Goal: Connect with others: Connect with others

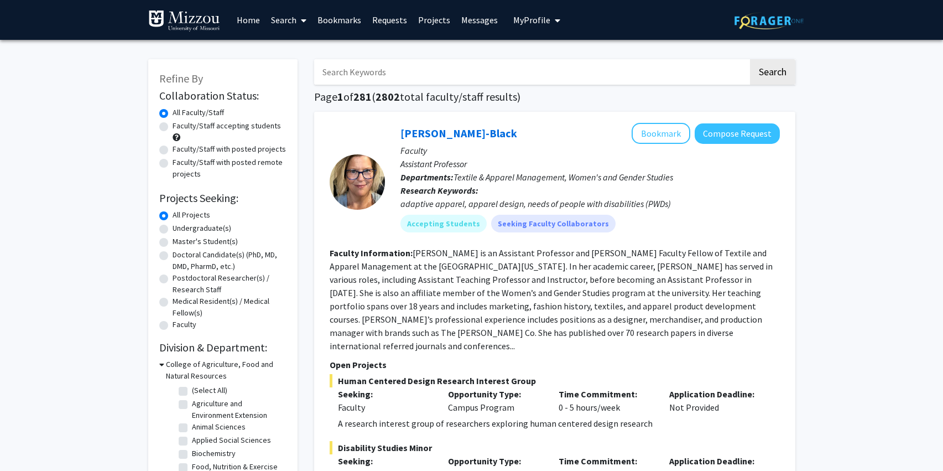
click at [335, 15] on link "Bookmarks" at bounding box center [339, 20] width 55 height 39
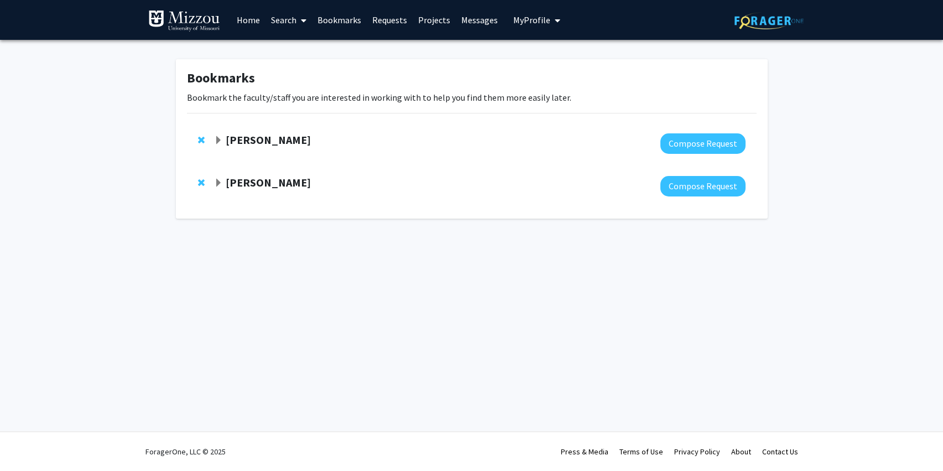
click at [248, 141] on strong "[PERSON_NAME]" at bounding box center [268, 140] width 85 height 14
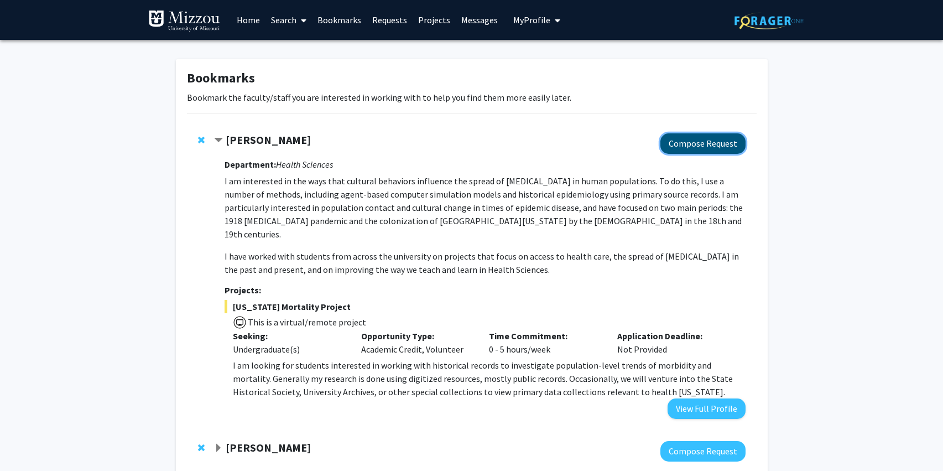
click at [692, 150] on button "Compose Request" at bounding box center [702, 143] width 85 height 20
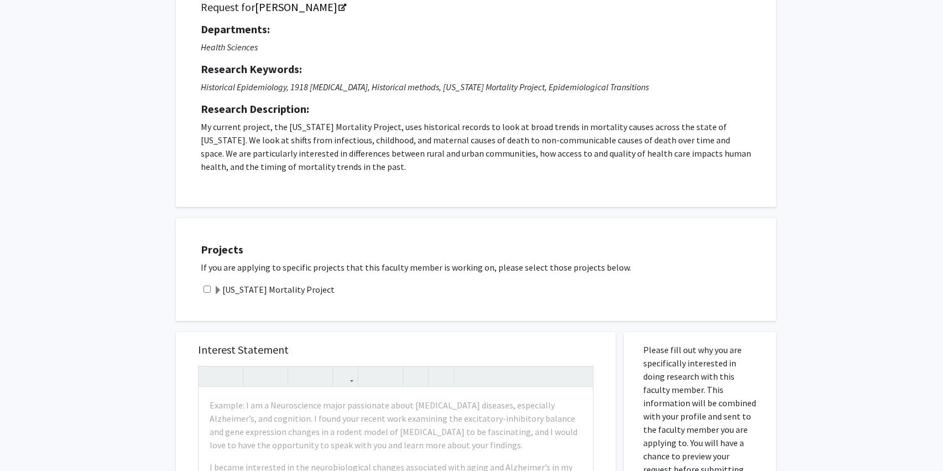
scroll to position [79, 0]
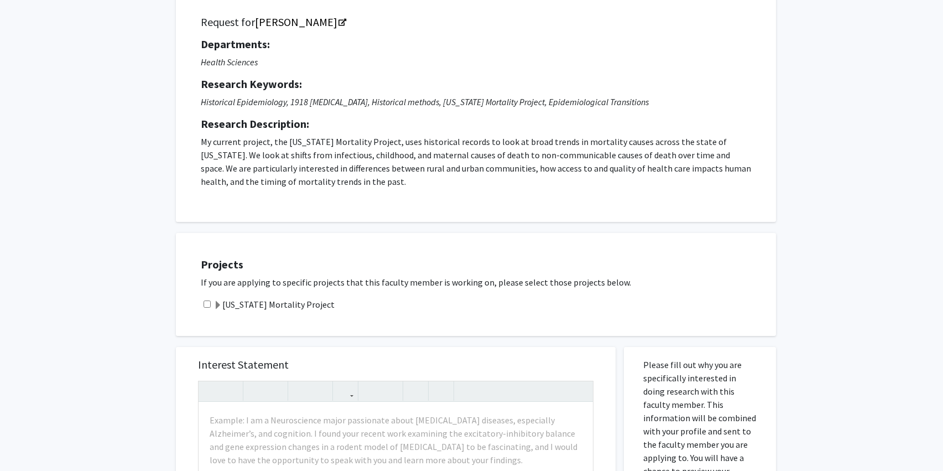
click at [252, 307] on label "[US_STATE] Mortality Project" at bounding box center [273, 304] width 121 height 13
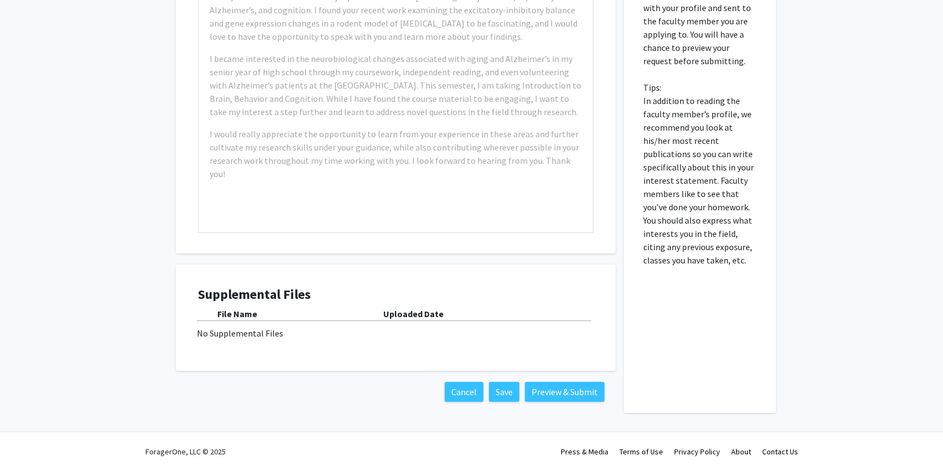
scroll to position [606, 0]
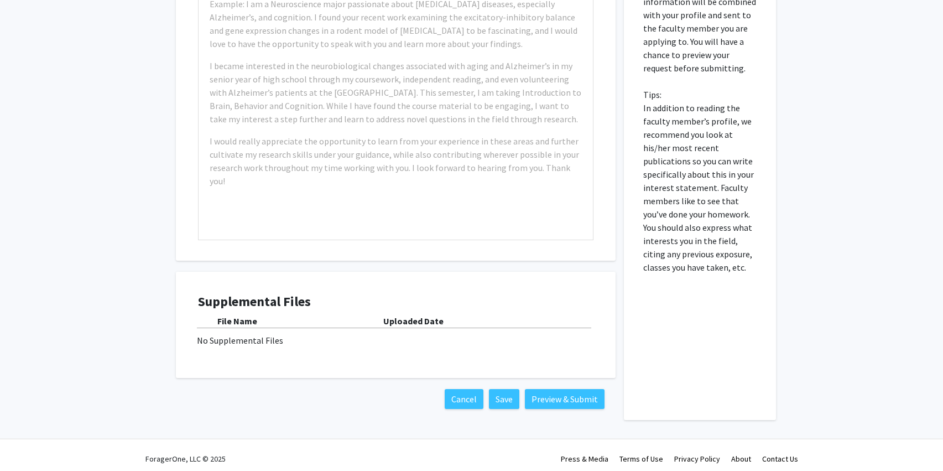
click at [649, 119] on p "Please fill out why you are specifically interested in doing research with this…" at bounding box center [699, 108] width 113 height 332
